Goal: Transaction & Acquisition: Purchase product/service

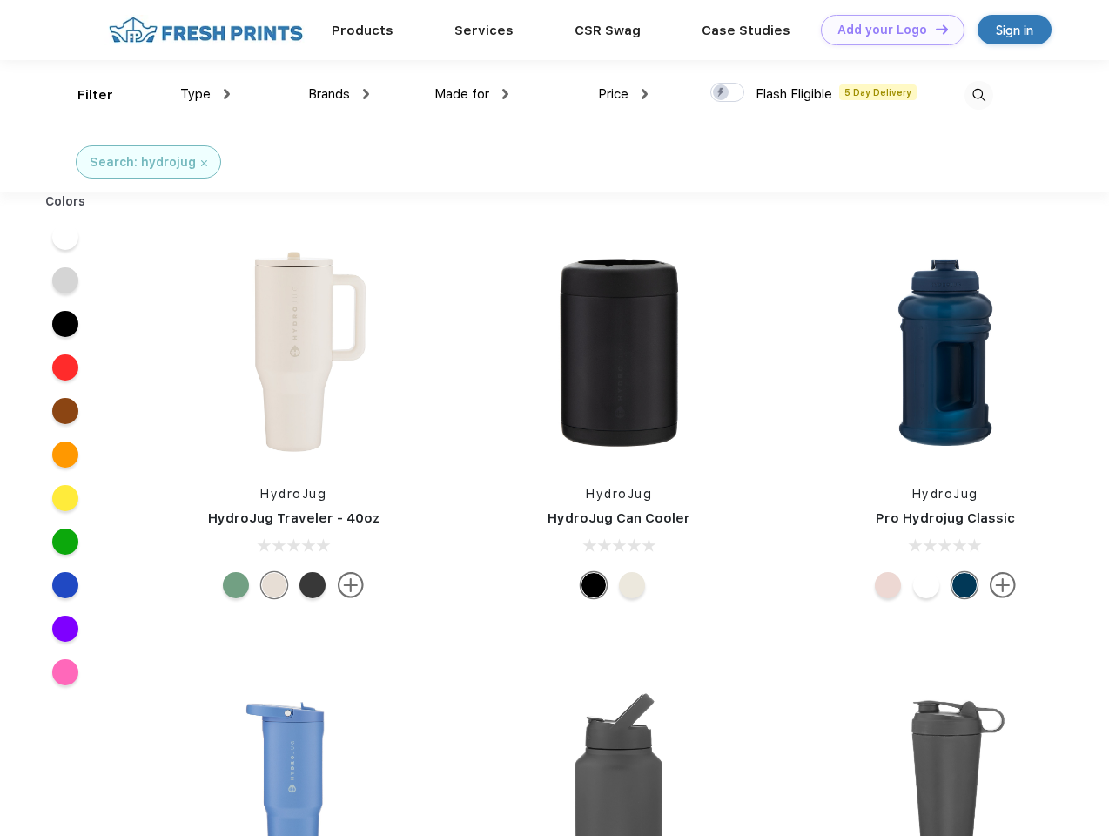
click at [886, 30] on link "Add your Logo Design Tool" at bounding box center [893, 30] width 144 height 30
click at [0, 0] on div "Design Tool" at bounding box center [0, 0] width 0 height 0
click at [934, 29] on link "Add your Logo Design Tool" at bounding box center [893, 30] width 144 height 30
click at [84, 95] on div "Filter" at bounding box center [95, 95] width 36 height 20
click at [205, 94] on span "Type" at bounding box center [195, 94] width 30 height 16
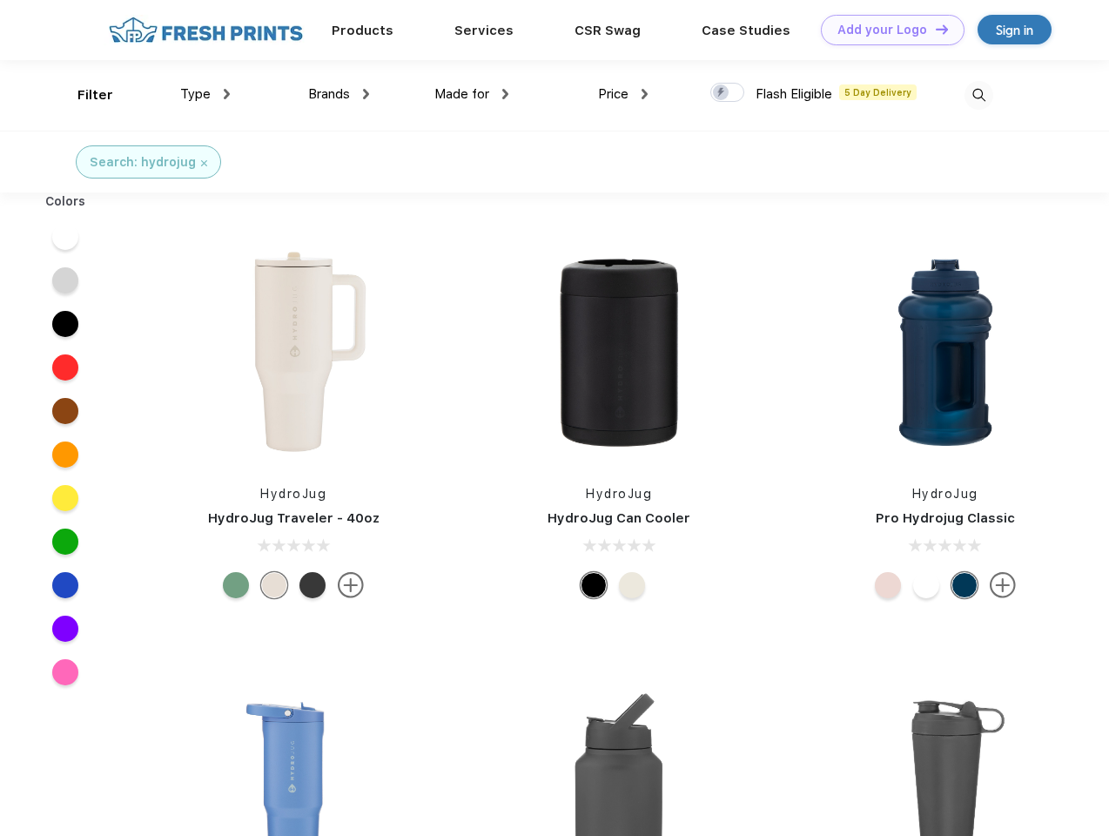
click at [339, 94] on span "Brands" at bounding box center [329, 94] width 42 height 16
click at [472, 94] on span "Made for" at bounding box center [462, 94] width 55 height 16
click at [623, 94] on span "Price" at bounding box center [613, 94] width 30 height 16
click at [728, 93] on div at bounding box center [728, 92] width 34 height 19
click at [722, 93] on input "checkbox" at bounding box center [716, 87] width 11 height 11
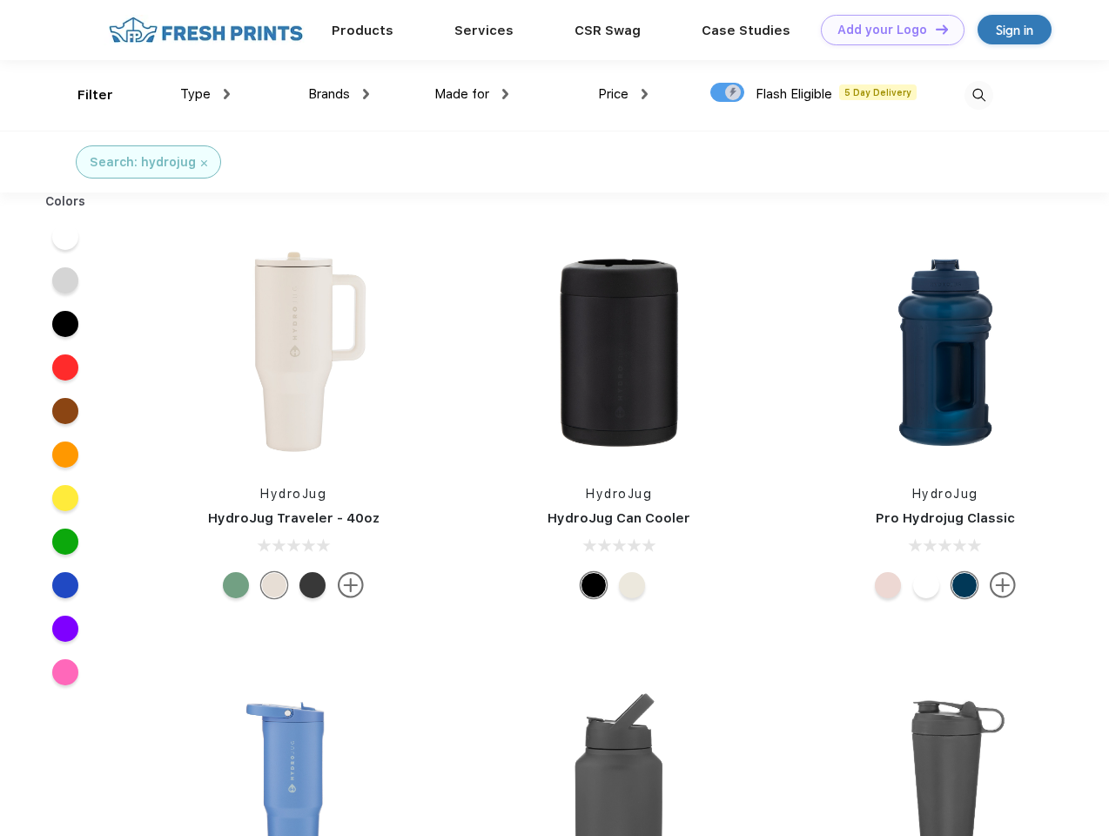
click at [979, 95] on img at bounding box center [979, 95] width 29 height 29
